Goal: Transaction & Acquisition: Purchase product/service

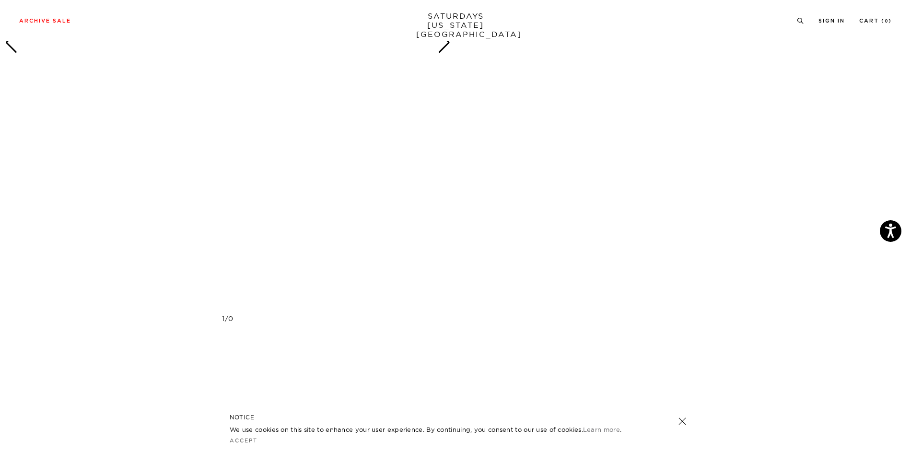
scroll to position [1007, 0]
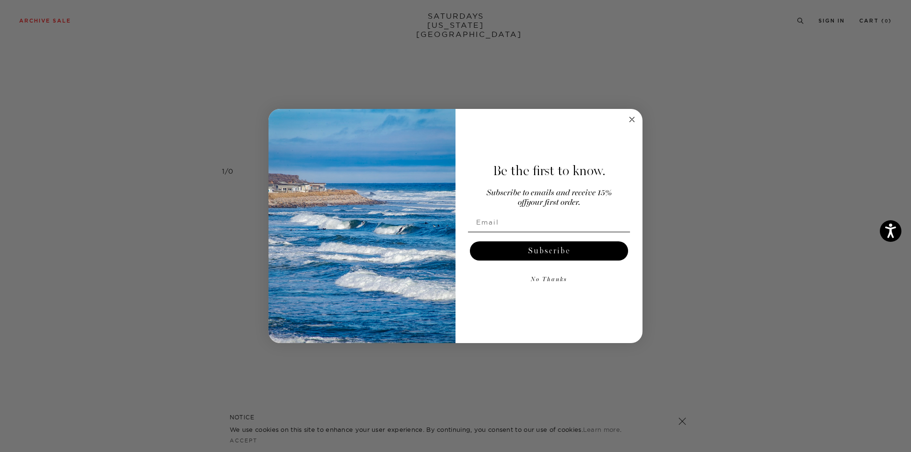
click at [634, 118] on icon "Close dialog" at bounding box center [632, 120] width 12 height 12
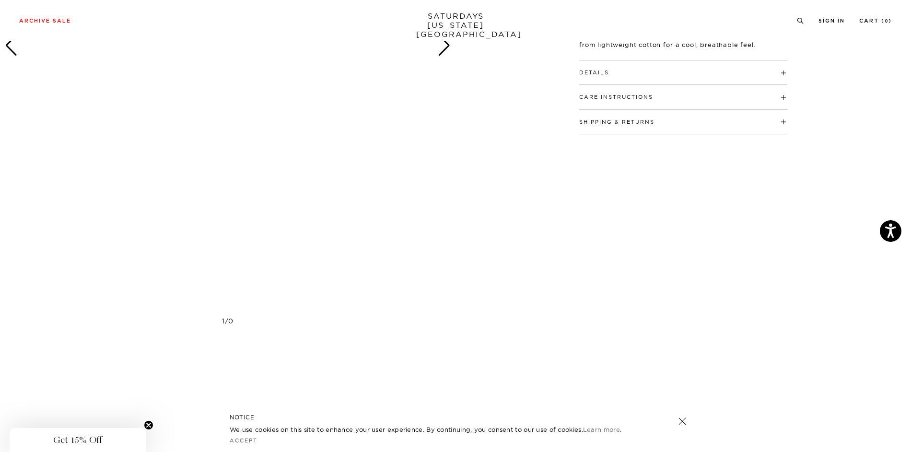
scroll to position [0, 0]
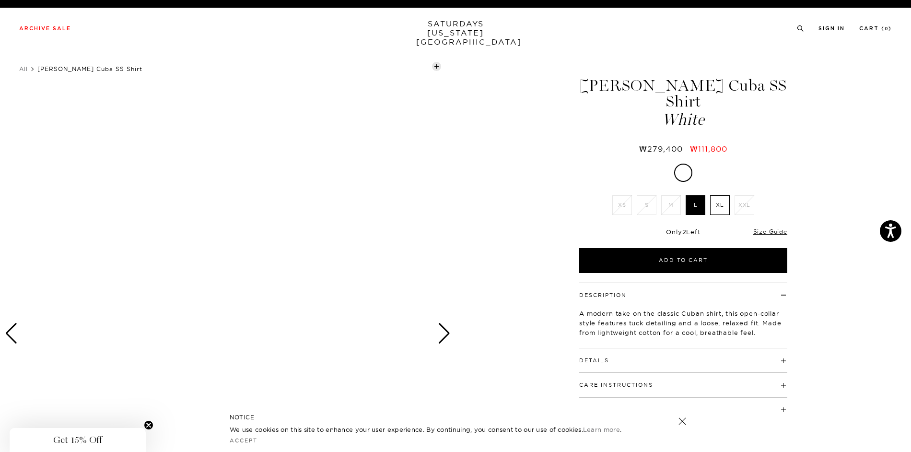
click at [439, 328] on div "Next slide" at bounding box center [444, 333] width 13 height 21
click at [444, 328] on div "Next slide" at bounding box center [444, 333] width 13 height 21
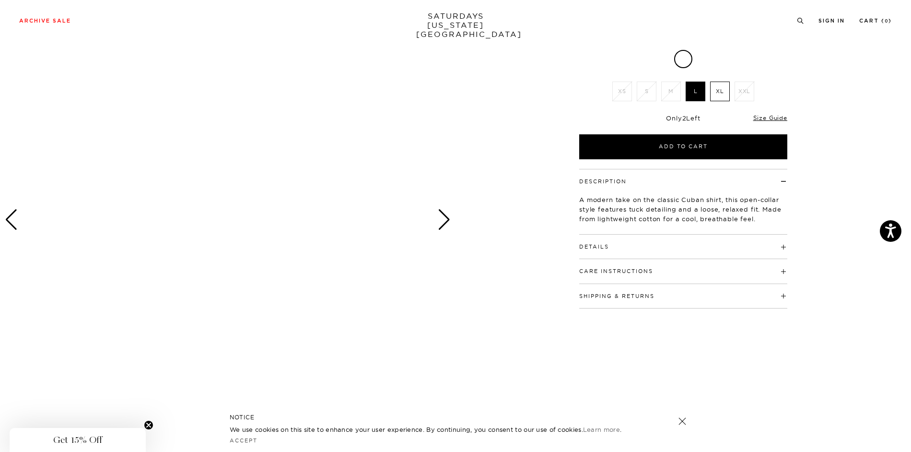
scroll to position [336, 0]
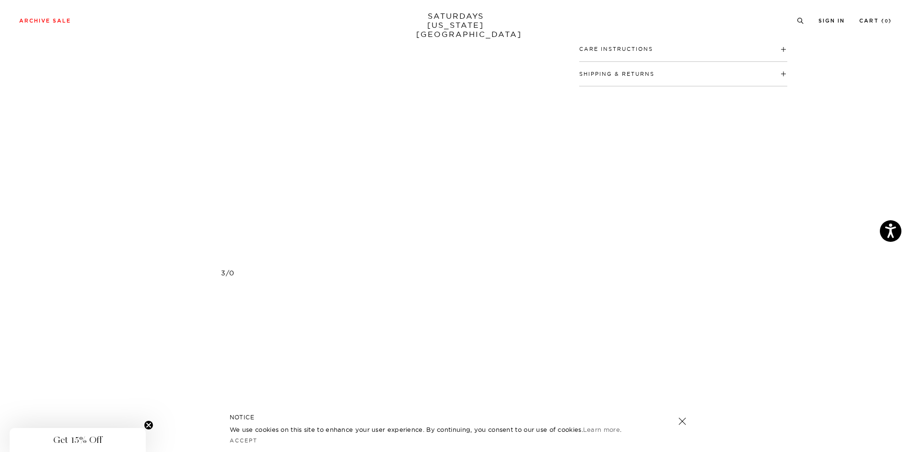
click at [223, 269] on div "3 / 0" at bounding box center [228, 273] width 456 height 9
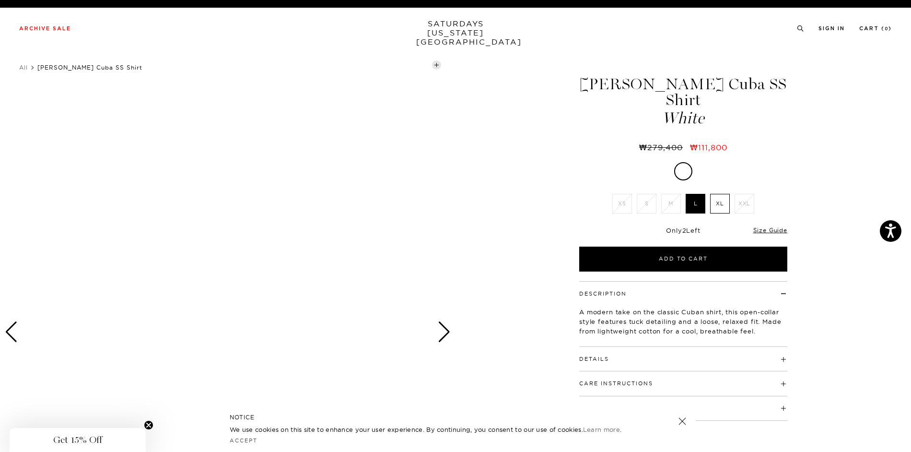
scroll to position [0, 0]
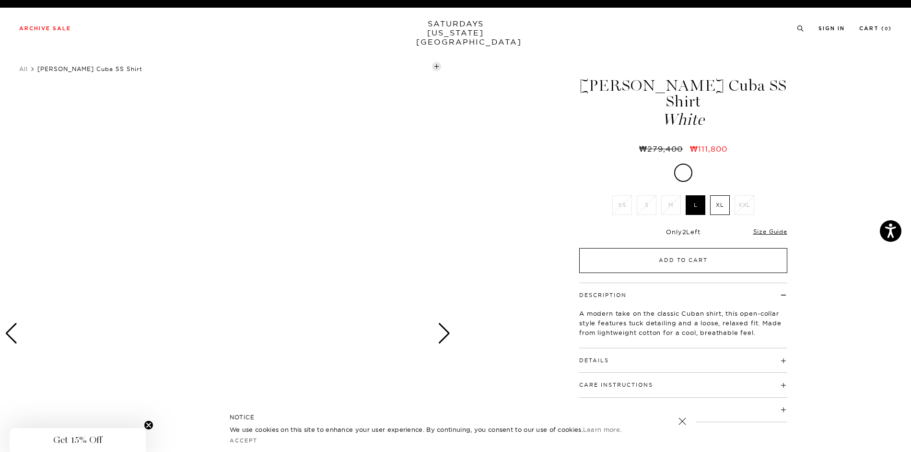
click at [692, 248] on button "Add to Cart" at bounding box center [683, 260] width 208 height 25
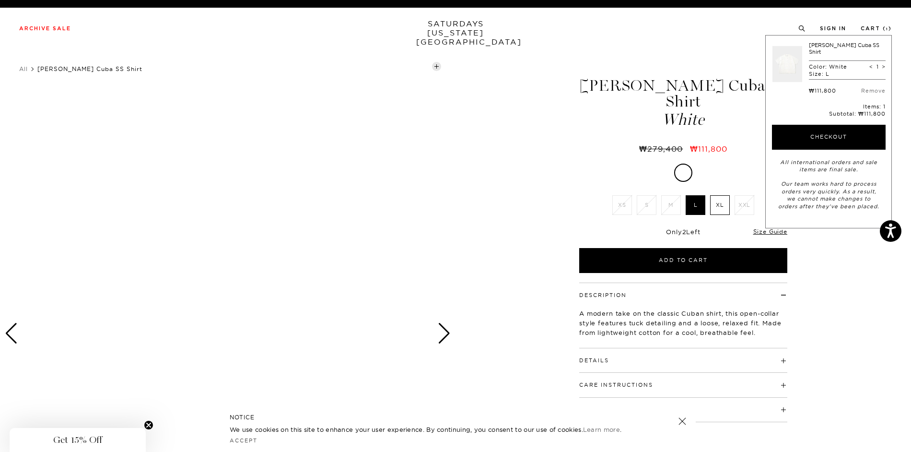
click at [775, 68] on link at bounding box center [787, 64] width 30 height 45
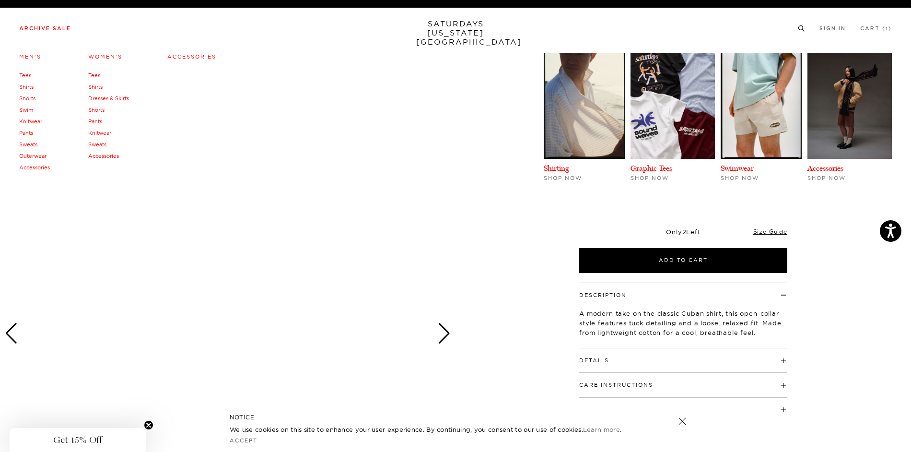
click at [30, 156] on link "Outerwear" at bounding box center [32, 155] width 27 height 7
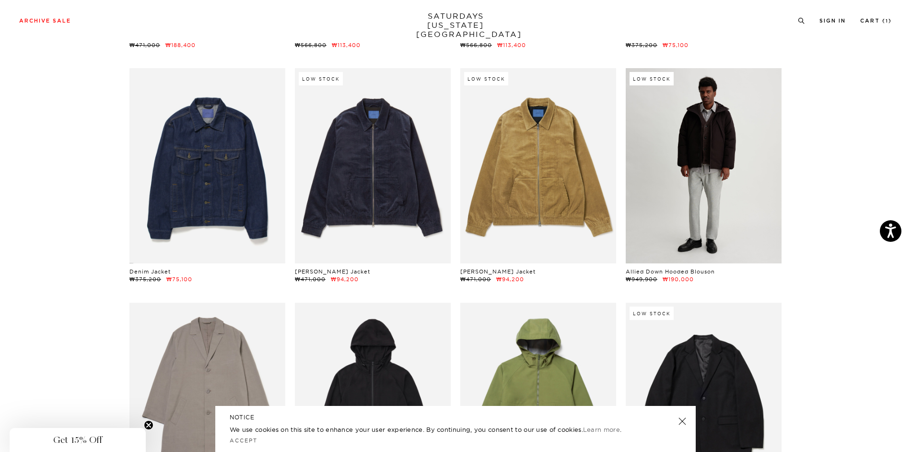
scroll to position [384, 0]
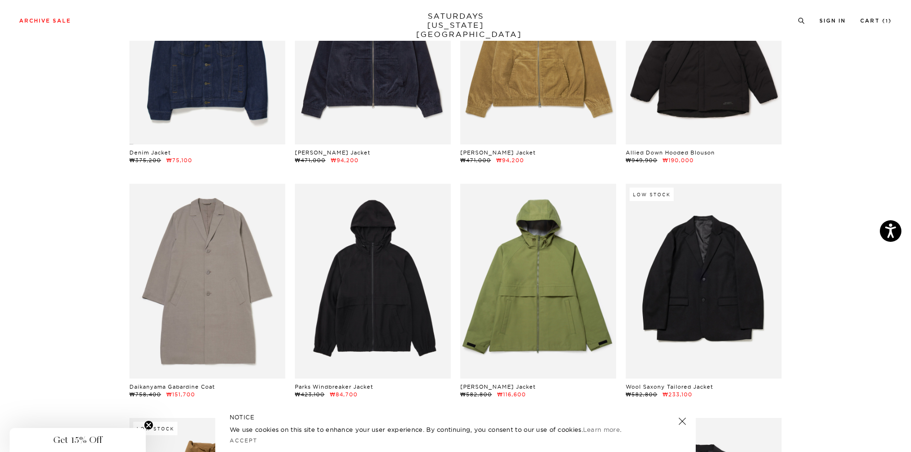
click at [683, 422] on link at bounding box center [682, 420] width 13 height 13
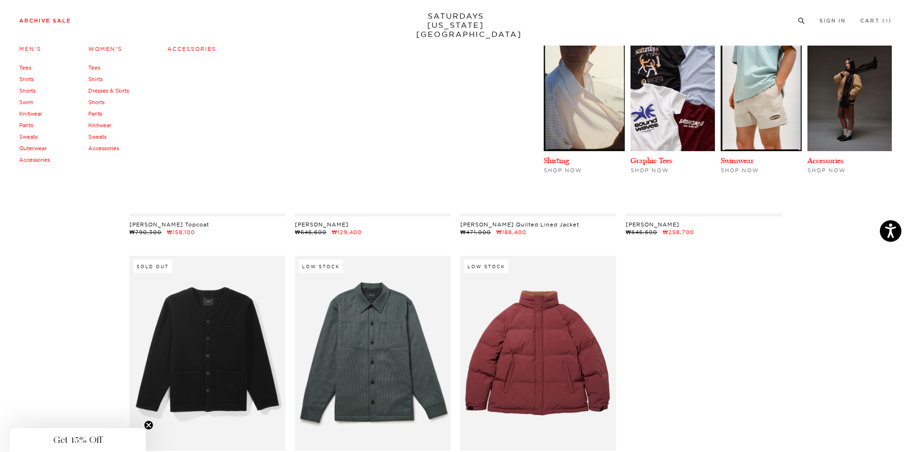
scroll to position [1295, 0]
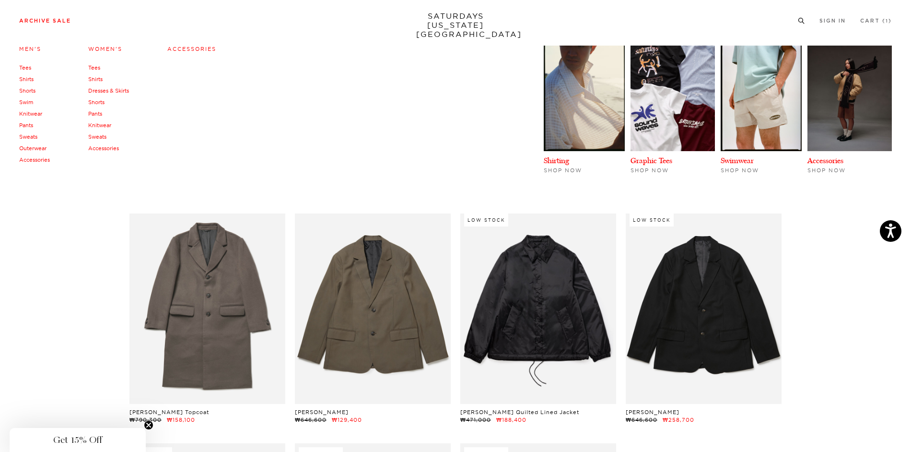
click at [35, 114] on link "Knitwear" at bounding box center [30, 113] width 23 height 7
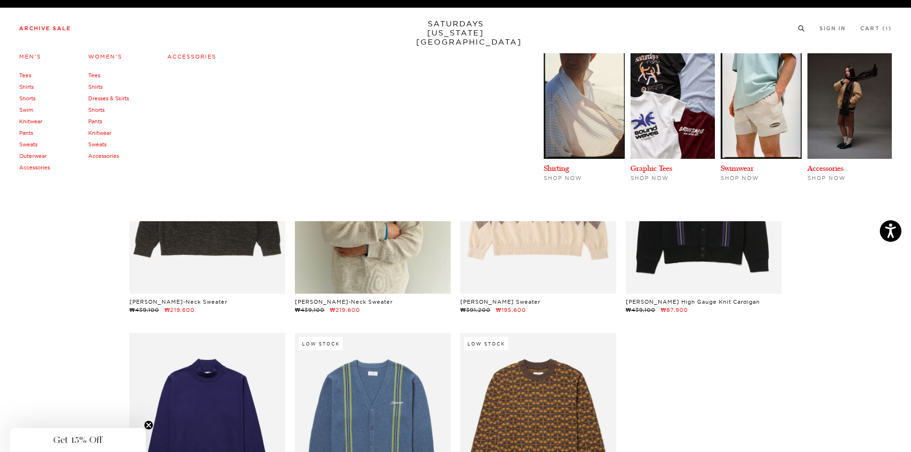
click at [26, 89] on link "Shirts" at bounding box center [26, 86] width 14 height 7
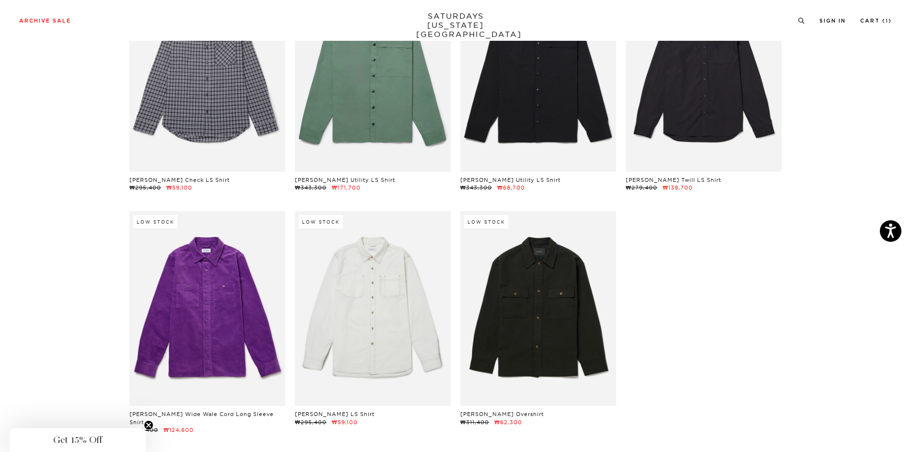
scroll to position [2973, 0]
